Goal: Information Seeking & Learning: Learn about a topic

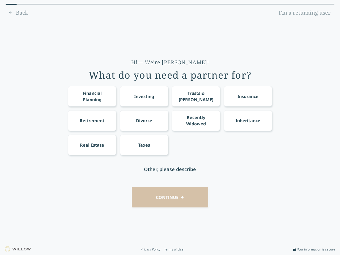
click at [170, 127] on div "Financial Planning Investing Trusts & [PERSON_NAME] Insurance Retirement Divorc…" at bounding box center [170, 120] width 204 height 69
click at [92, 96] on div "Financial Planning" at bounding box center [92, 96] width 38 height 13
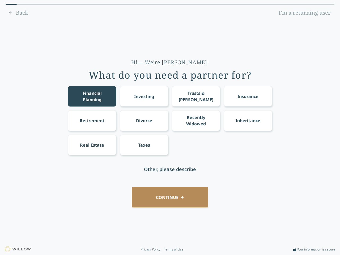
click at [144, 96] on div "Investing" at bounding box center [144, 96] width 20 height 6
click at [196, 96] on div "Trusts & [PERSON_NAME]" at bounding box center [196, 96] width 38 height 13
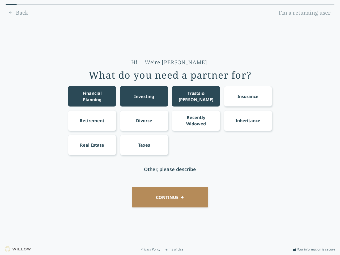
click at [248, 96] on div "Insurance" at bounding box center [247, 96] width 21 height 6
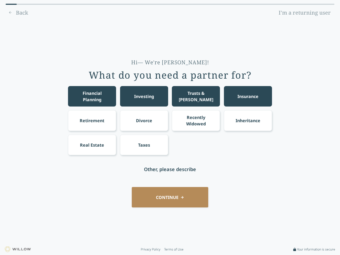
click at [92, 120] on div "Retirement" at bounding box center [92, 120] width 25 height 6
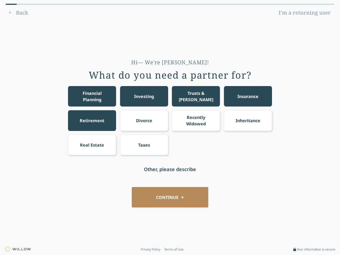
click at [144, 120] on div "Divorce" at bounding box center [144, 120] width 16 height 6
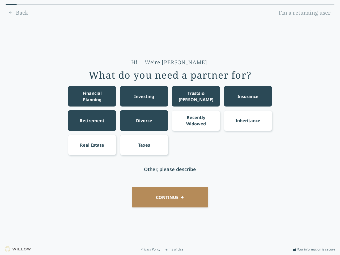
click at [196, 120] on div "Recently Widowed" at bounding box center [196, 120] width 38 height 13
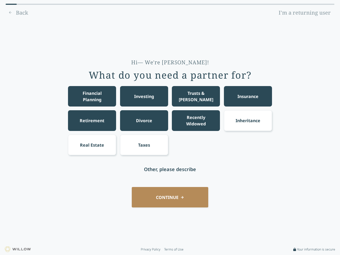
click at [248, 120] on div "Inheritance" at bounding box center [248, 120] width 25 height 6
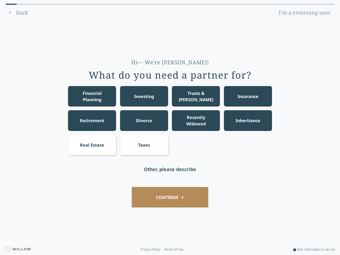
click at [92, 145] on div "Real Estate" at bounding box center [92, 145] width 24 height 6
